Goal: Complete Application Form: Complete application form

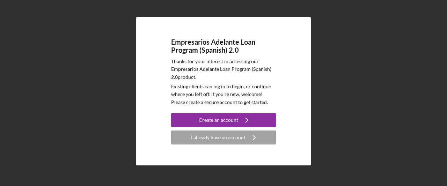
click at [12, 10] on div "Empresarios Adelante Loan Program (Spanish) 2.0 Thanks for your interest in acc…" at bounding box center [223, 91] width 440 height 183
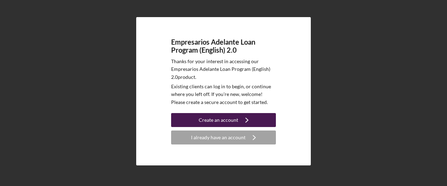
click at [244, 126] on icon "Icon/Navigate" at bounding box center [246, 119] width 17 height 17
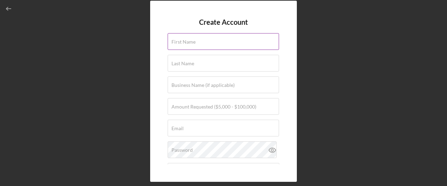
click at [187, 37] on div "First Name" at bounding box center [224, 41] width 112 height 17
click at [8, 5] on icon "button" at bounding box center [9, 9] width 16 height 16
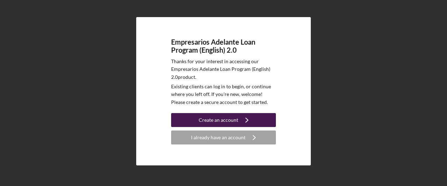
click at [210, 117] on div "Create an account" at bounding box center [218, 120] width 39 height 14
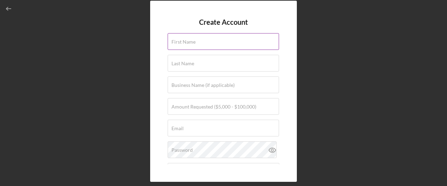
drag, startPoint x: 183, startPoint y: 35, endPoint x: 182, endPoint y: 41, distance: 6.0
click at [183, 38] on div "First Name" at bounding box center [224, 41] width 112 height 17
type input "Eunice"
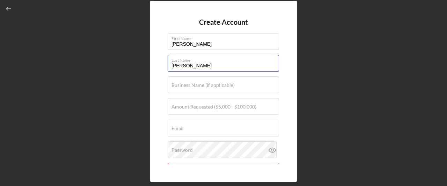
type input "Palacios"
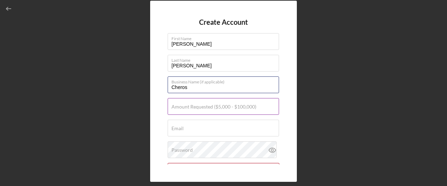
type input "Cheros"
click at [218, 107] on label "Amount Requested ($5,000 - $100,000)" at bounding box center [213, 107] width 85 height 6
click at [218, 107] on input "Amount Requested ($5,000 - $100,000)" at bounding box center [223, 106] width 111 height 17
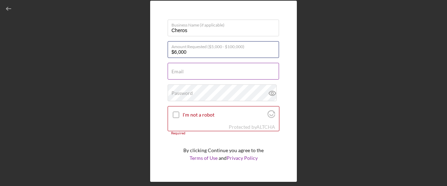
scroll to position [70, 0]
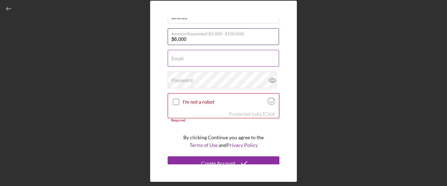
type input "$6,000"
click at [197, 62] on input "Email" at bounding box center [223, 58] width 111 height 17
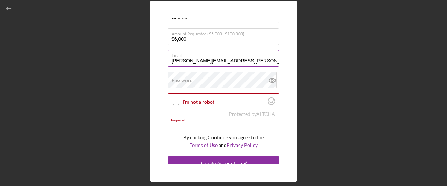
type input "eunice.ap.garcia@gmail.com"
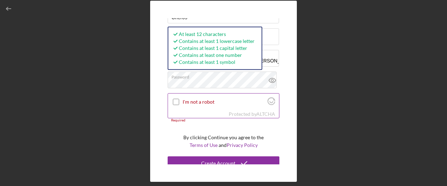
click at [177, 101] on input "I'm not a robot" at bounding box center [176, 102] width 6 height 6
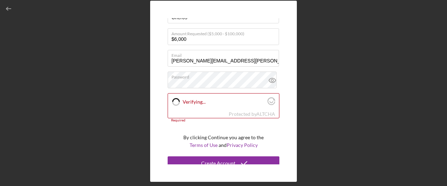
checkbox input "true"
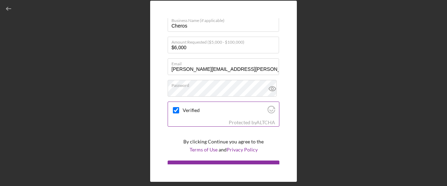
scroll to position [71, 0]
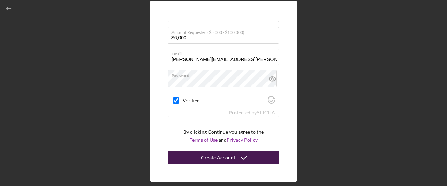
click at [236, 156] on icon "submit" at bounding box center [243, 157] width 17 height 17
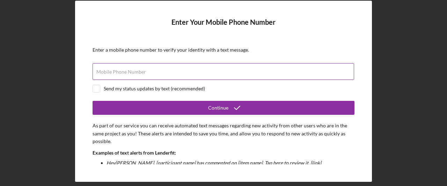
click at [182, 69] on div "Mobile Phone Number" at bounding box center [224, 71] width 262 height 17
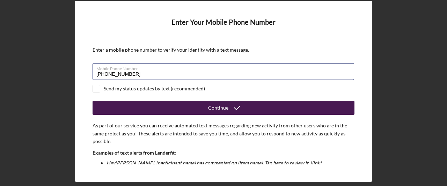
type input "(415) 975-1911"
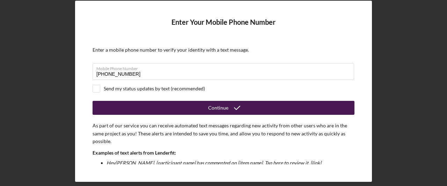
click at [227, 110] on div "Continue" at bounding box center [218, 108] width 20 height 14
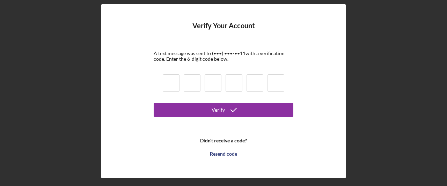
click at [170, 85] on input at bounding box center [171, 82] width 17 height 17
type input "0"
type input "1"
type input "5"
type input "7"
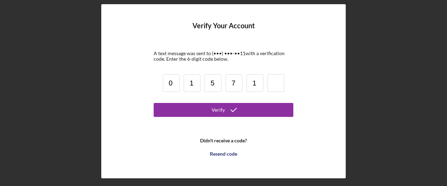
type input "1"
type input "5"
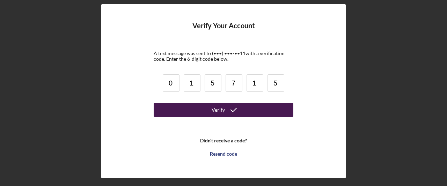
click at [252, 108] on button "Verify" at bounding box center [224, 110] width 140 height 14
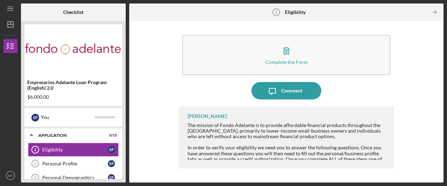
click at [413, 107] on div "Complete the Form Form Icon/Message Comment Gloria Murillo The mission of Fondo…" at bounding box center [286, 101] width 307 height 155
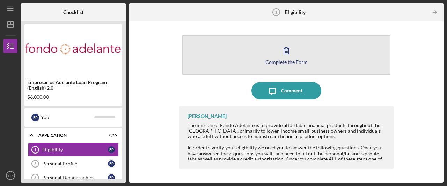
click at [285, 57] on icon "button" at bounding box center [286, 50] width 17 height 17
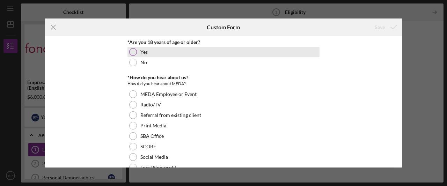
click at [241, 51] on div "Yes" at bounding box center [223, 52] width 192 height 10
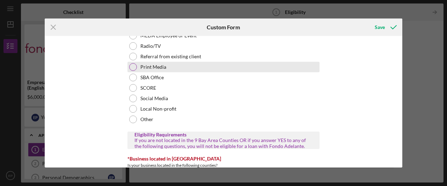
scroll to position [35, 0]
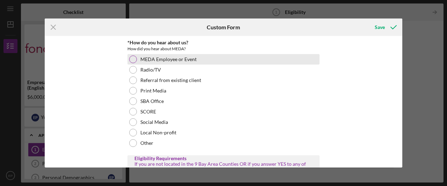
click at [207, 59] on div "MEDA Employee or Event" at bounding box center [223, 59] width 192 height 10
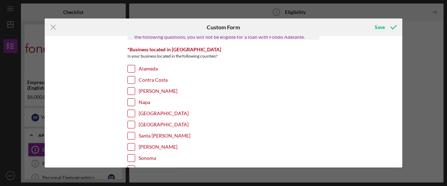
scroll to position [175, 0]
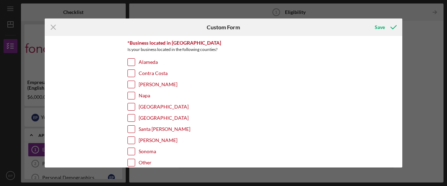
click at [159, 73] on label "Contra Costa" at bounding box center [153, 73] width 29 height 7
click at [135, 73] on input "Contra Costa" at bounding box center [131, 73] width 7 height 7
checkbox input "true"
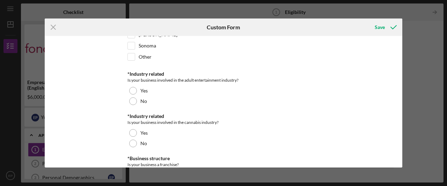
scroll to position [279, 0]
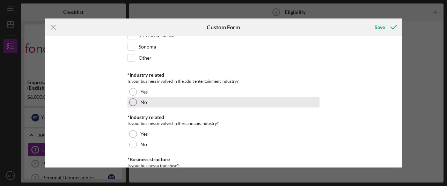
click at [187, 97] on div "No" at bounding box center [223, 102] width 192 height 10
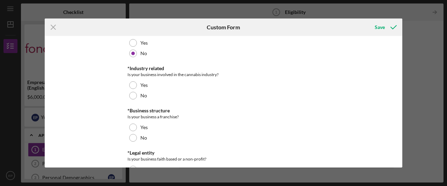
scroll to position [349, 0]
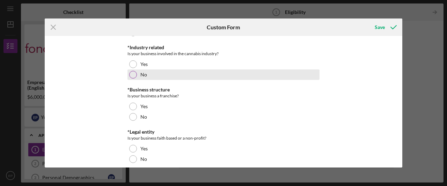
click at [197, 72] on div "No" at bounding box center [223, 75] width 192 height 10
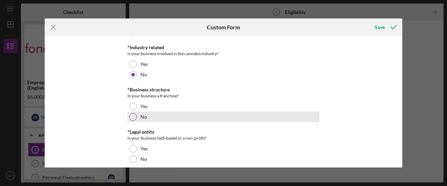
click at [173, 112] on div "No" at bounding box center [223, 117] width 192 height 10
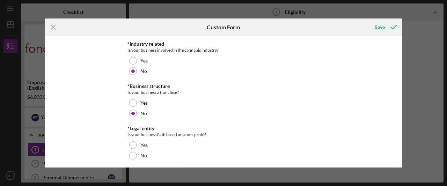
scroll to position [354, 0]
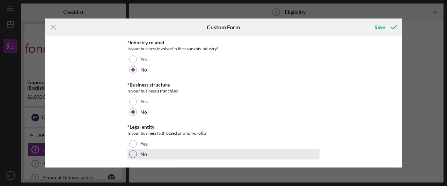
click at [168, 152] on div "No" at bounding box center [223, 154] width 192 height 10
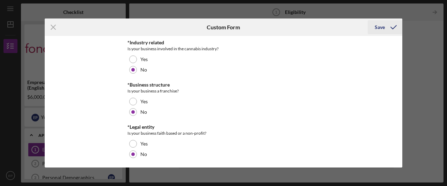
click at [378, 26] on div "Save" at bounding box center [380, 27] width 10 height 14
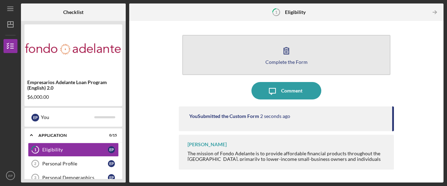
click at [288, 66] on button "Complete the Form Form" at bounding box center [286, 55] width 208 height 40
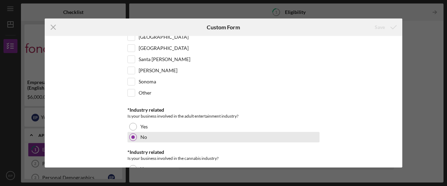
scroll to position [354, 0]
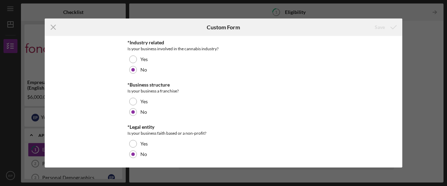
click at [429, 38] on div "Icon/Menu Close Custom Form Save *Are you 18 years of age or older? Yes No *How…" at bounding box center [223, 93] width 447 height 186
click at [55, 31] on icon "Icon/Menu Close" at bounding box center [53, 27] width 17 height 17
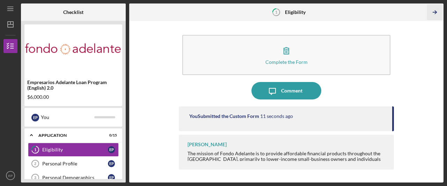
click at [434, 13] on icon "Icon/Table Pagination Arrow" at bounding box center [435, 13] width 16 height 16
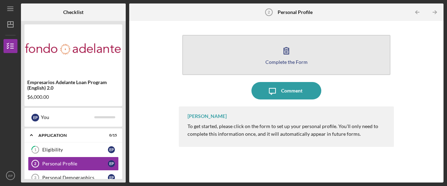
click at [272, 56] on button "Complete the Form Form" at bounding box center [286, 55] width 208 height 40
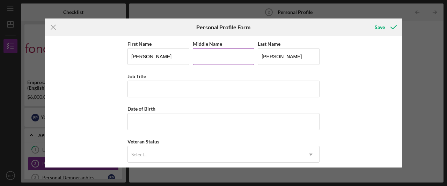
click at [230, 61] on input "Middle Name" at bounding box center [224, 56] width 62 height 17
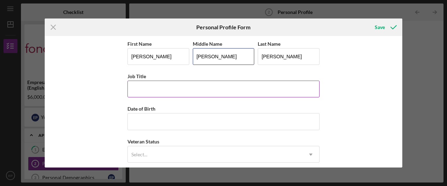
type input "Alejandra"
click at [212, 86] on input "Job Title" at bounding box center [223, 89] width 192 height 17
type input "VMI"
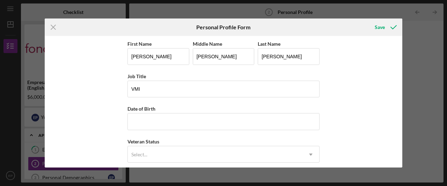
click at [175, 134] on div "First Name Eunice Middle Name Alejandra Last Name Palacios Job Title VMI Date o…" at bounding box center [223, 169] width 192 height 260
click at [174, 125] on input "Date of Birth" at bounding box center [223, 121] width 192 height 17
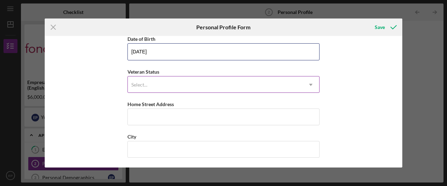
type input "11/17/1987"
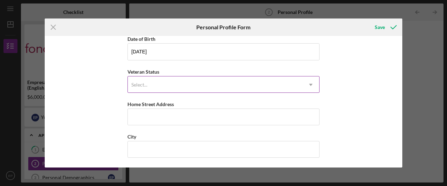
click at [162, 86] on div "Select..." at bounding box center [215, 85] width 175 height 16
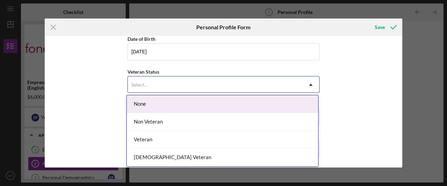
click at [158, 99] on div "None" at bounding box center [222, 104] width 191 height 18
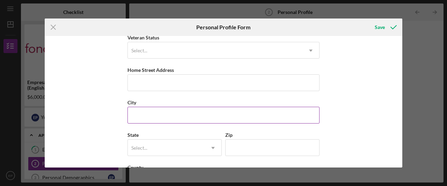
scroll to position [134, 0]
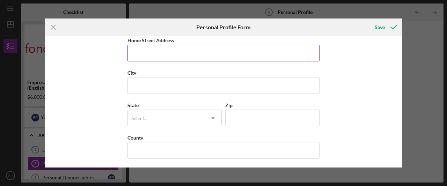
click at [154, 51] on input "Home Street Address" at bounding box center [223, 53] width 192 height 17
